Goal: Task Accomplishment & Management: Manage account settings

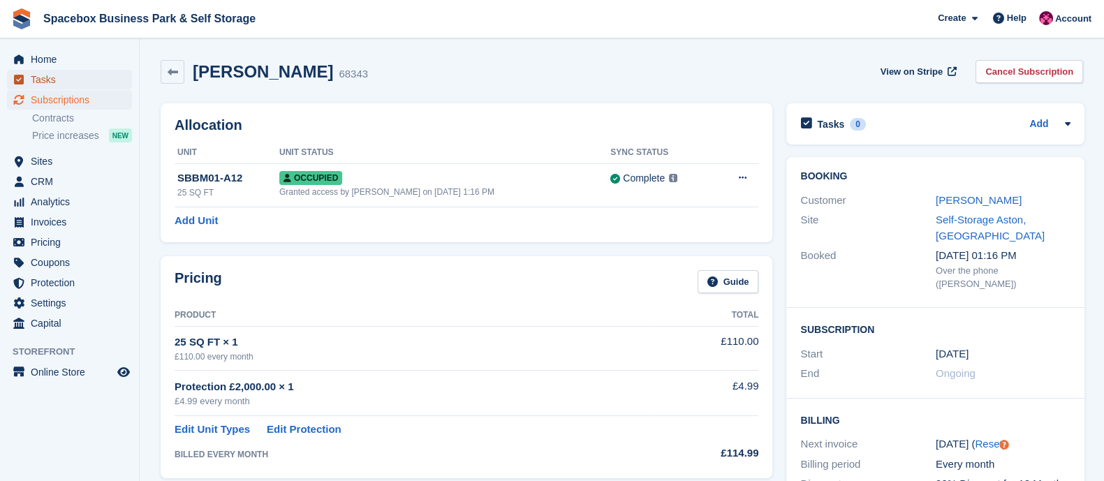
click at [84, 79] on span "Tasks" at bounding box center [73, 80] width 84 height 20
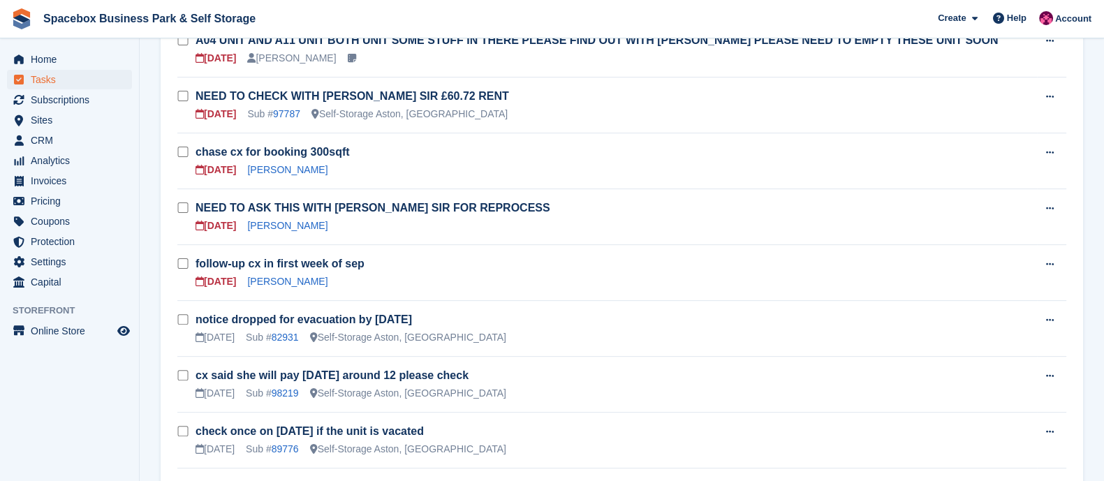
scroll to position [528, 0]
click at [59, 94] on span "Subscriptions" at bounding box center [73, 100] width 84 height 20
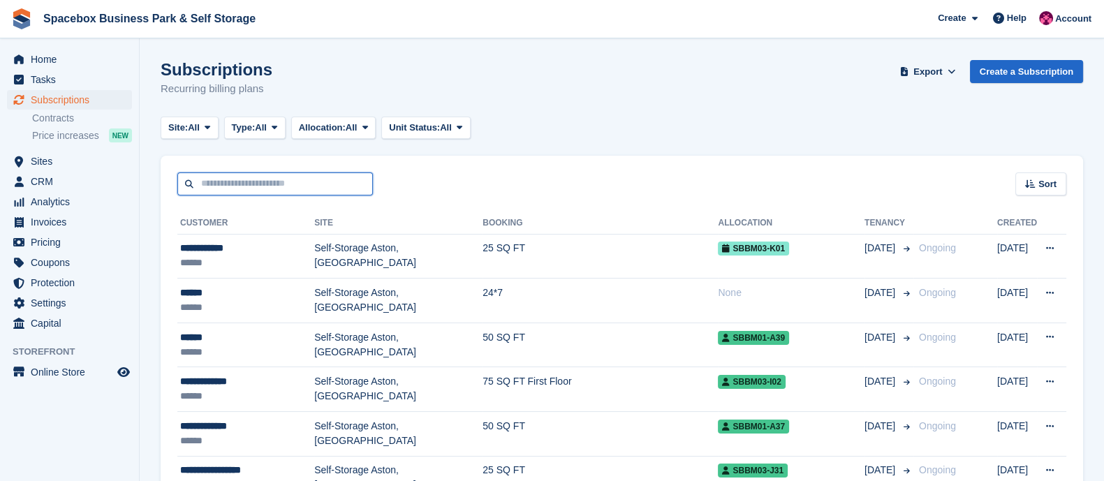
click at [279, 184] on input "text" at bounding box center [274, 183] width 195 height 23
click at [276, 185] on input "text" at bounding box center [274, 183] width 195 height 23
type input "*****"
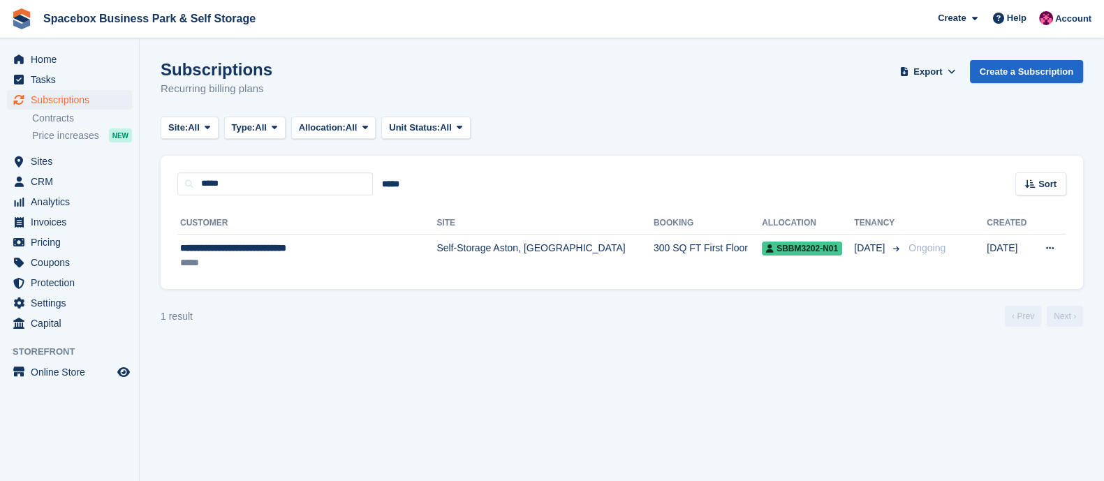
click at [436, 248] on td "Self-Storage Aston, [GEOGRAPHIC_DATA]" at bounding box center [544, 256] width 217 height 44
